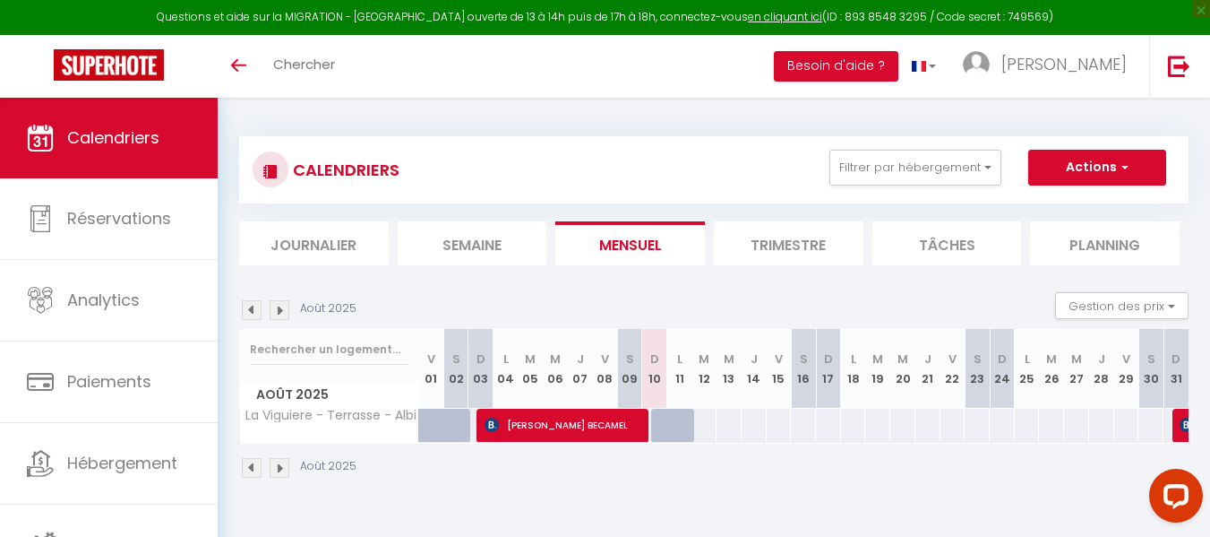
click at [280, 315] on img at bounding box center [280, 310] width 20 height 20
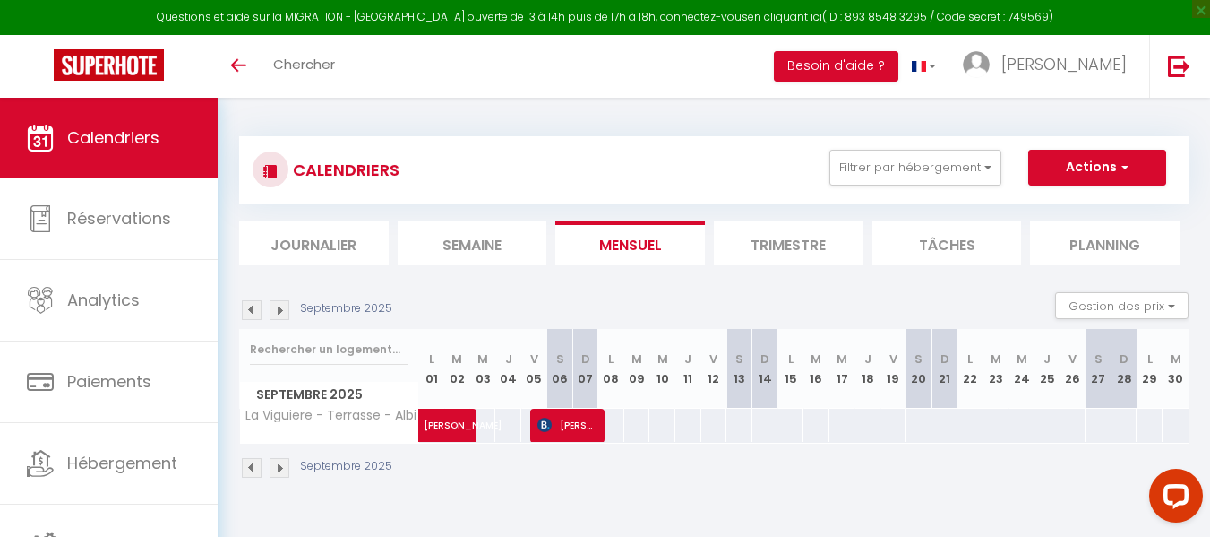
click at [280, 315] on img at bounding box center [280, 310] width 20 height 20
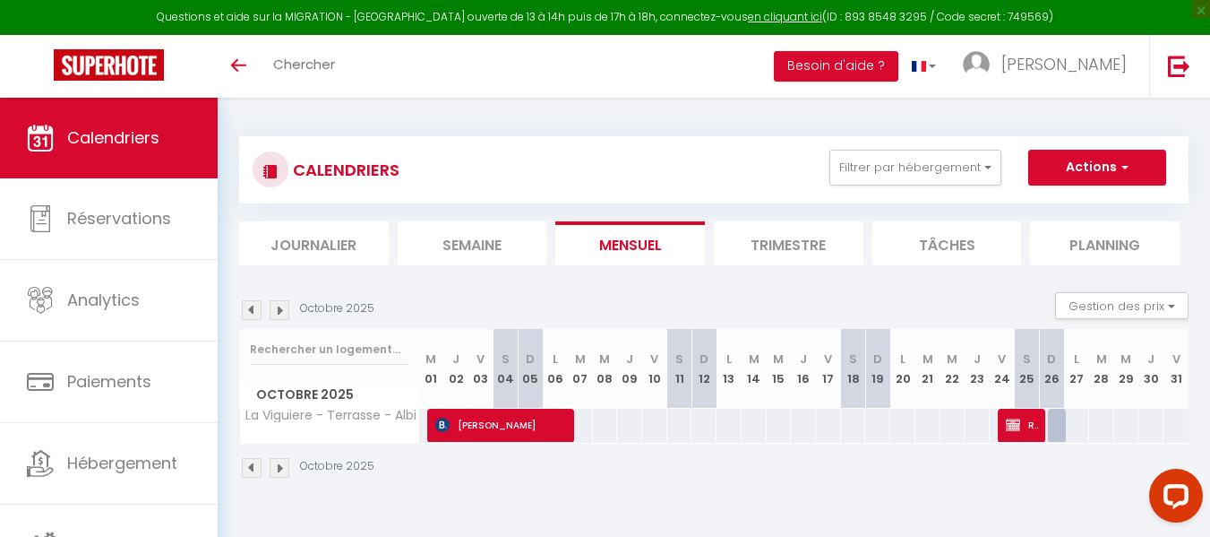
click at [280, 315] on img at bounding box center [280, 310] width 20 height 20
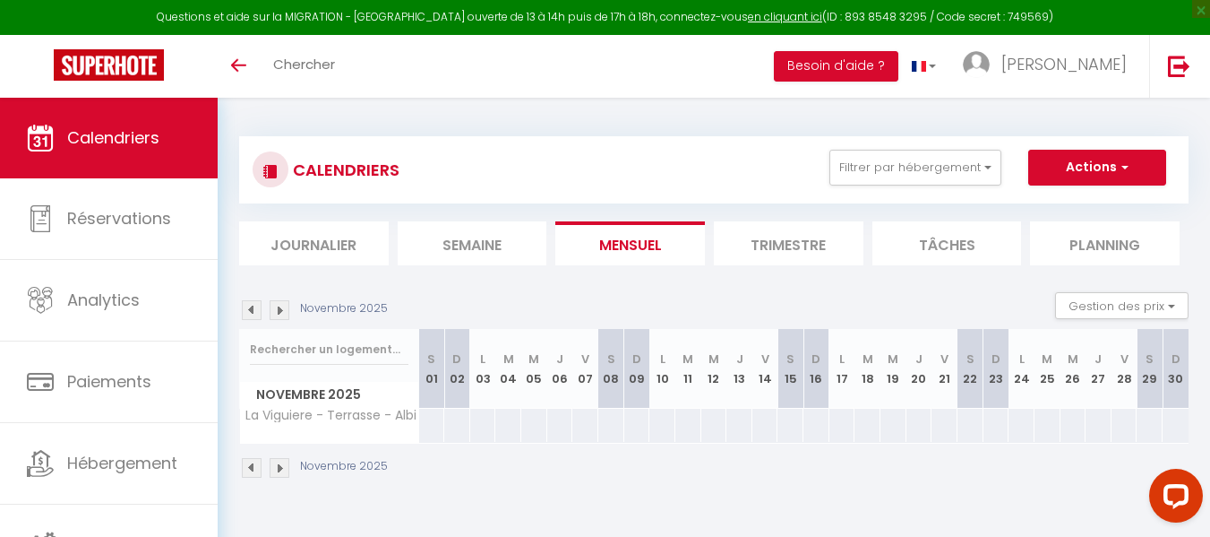
click at [252, 314] on img at bounding box center [252, 310] width 20 height 20
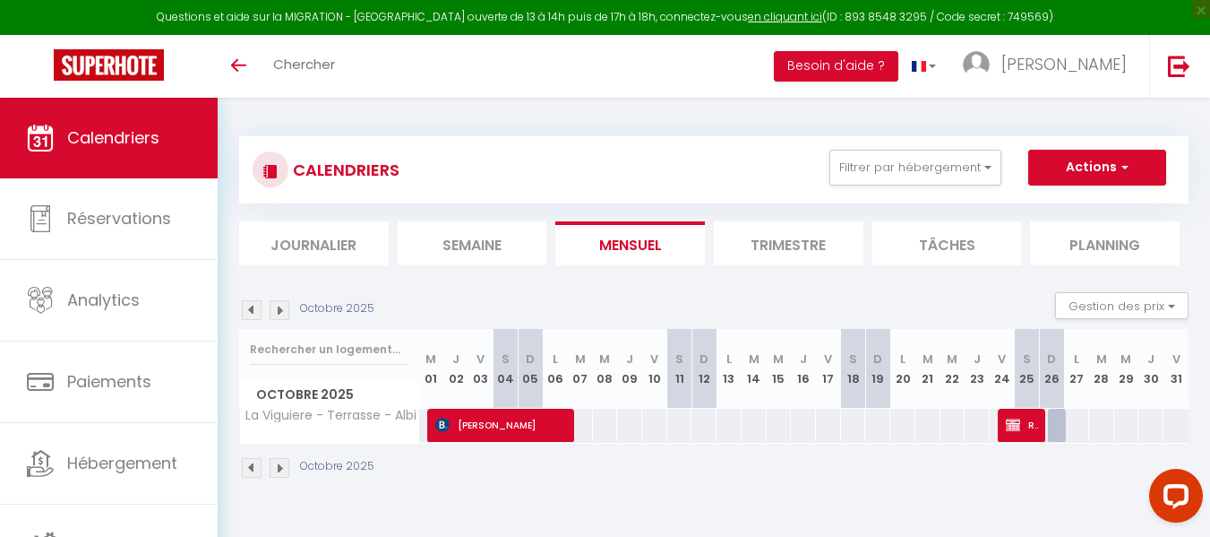
click at [250, 309] on img at bounding box center [252, 310] width 20 height 20
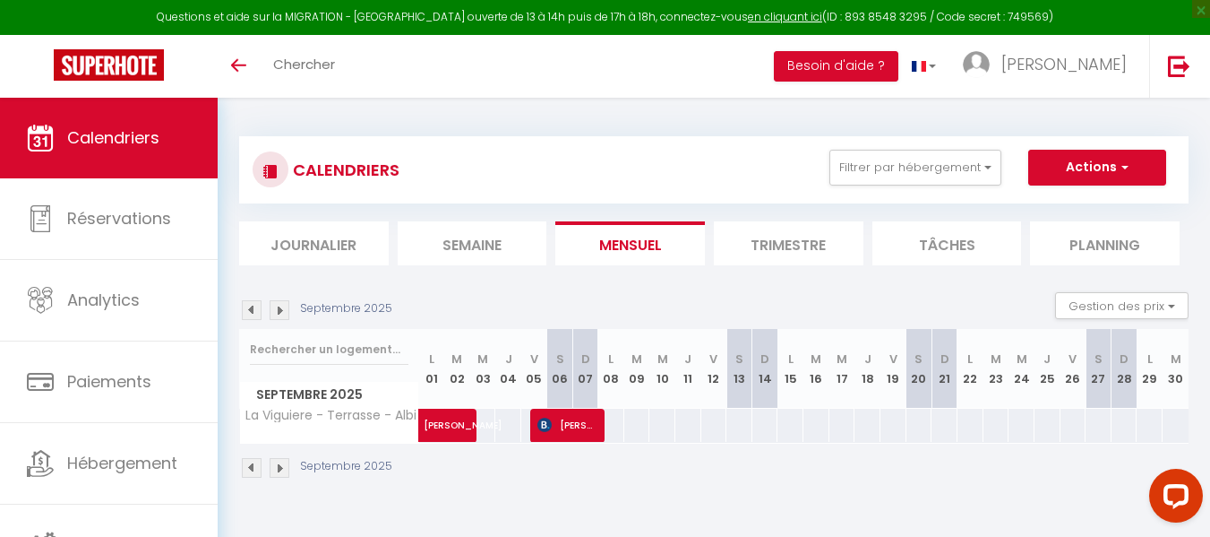
click at [250, 309] on img at bounding box center [252, 310] width 20 height 20
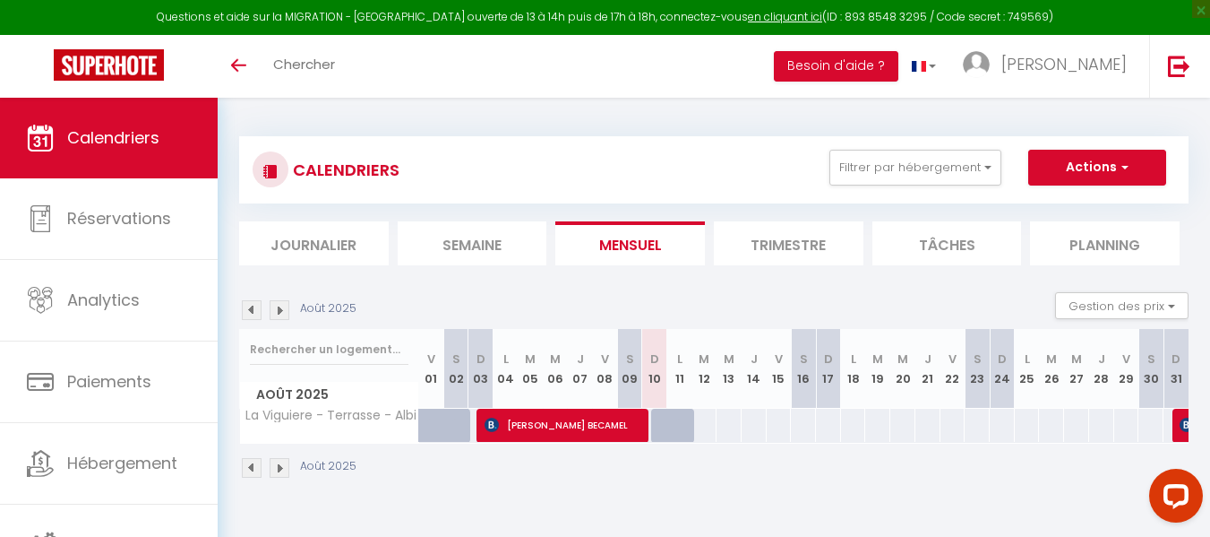
click at [250, 309] on img at bounding box center [252, 310] width 20 height 20
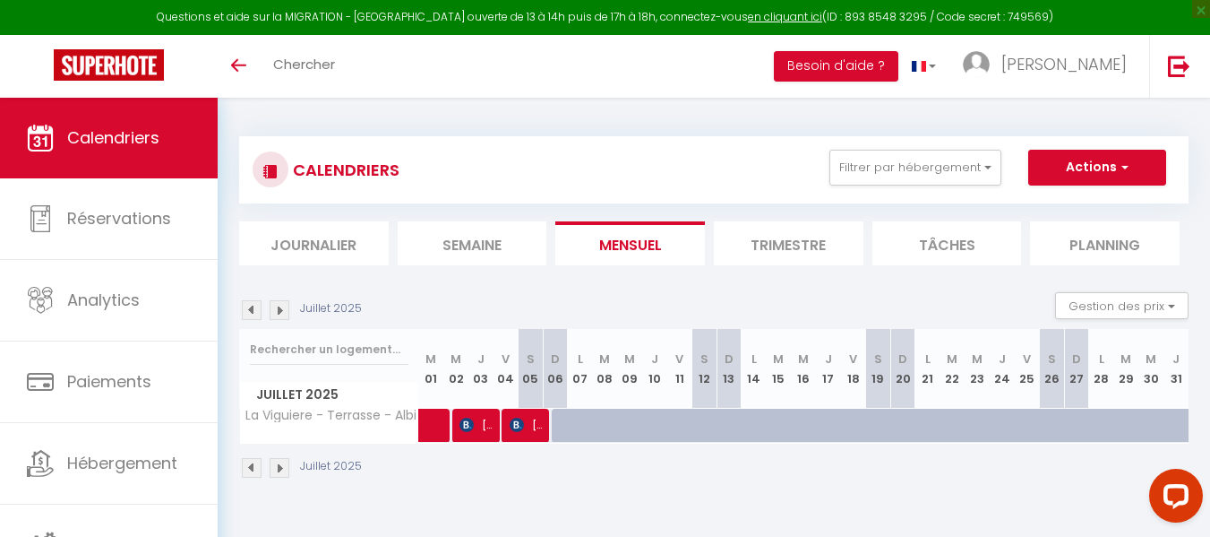
click at [276, 309] on img at bounding box center [280, 310] width 20 height 20
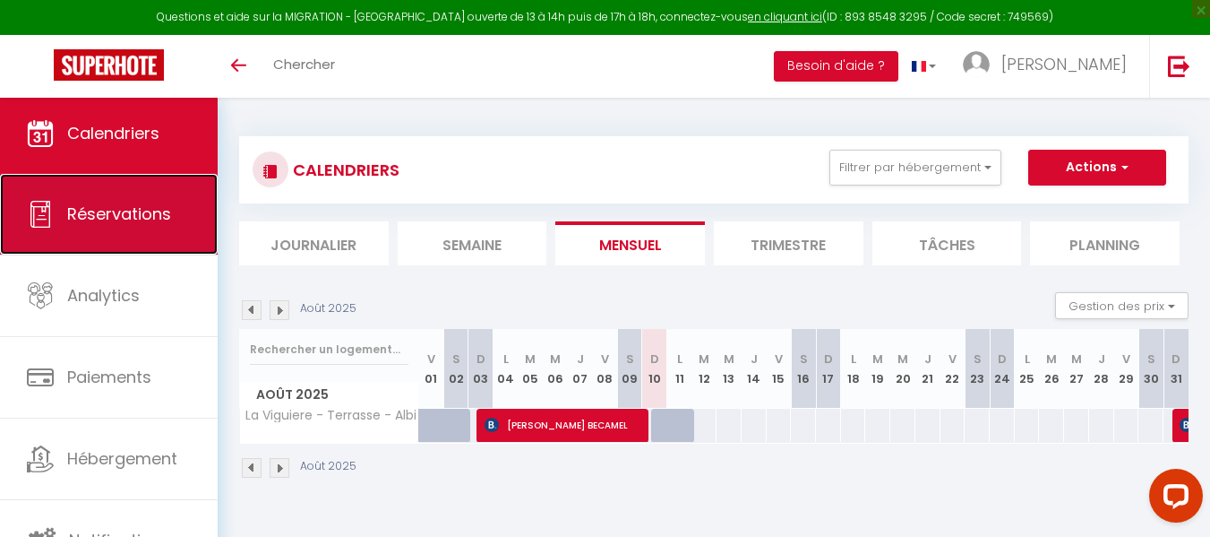
click at [125, 212] on span "Réservations" at bounding box center [119, 213] width 104 height 22
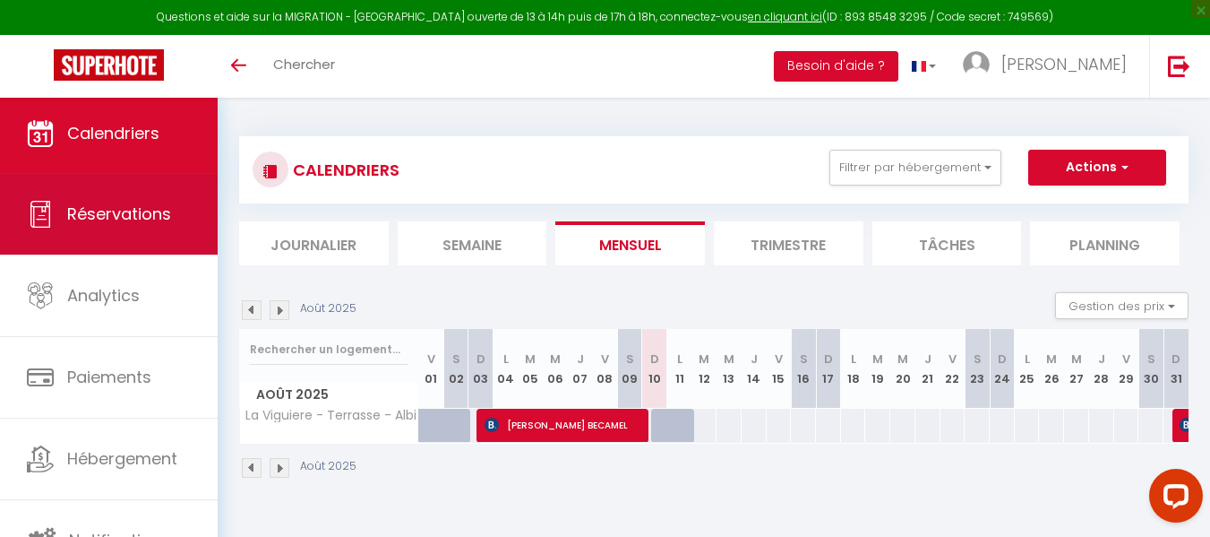
select select "not_cancelled"
